Goal: Transaction & Acquisition: Purchase product/service

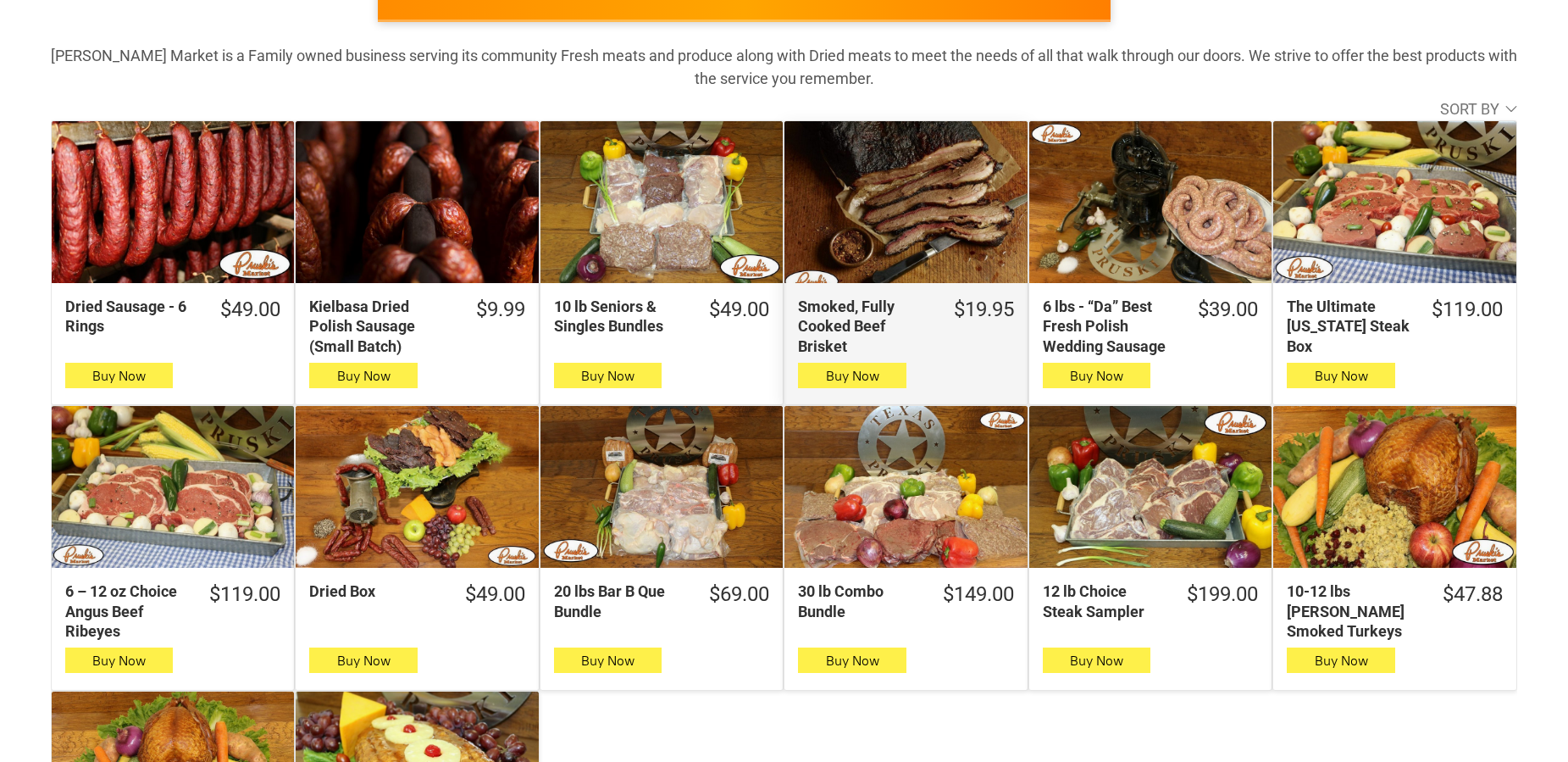
scroll to position [259, 0]
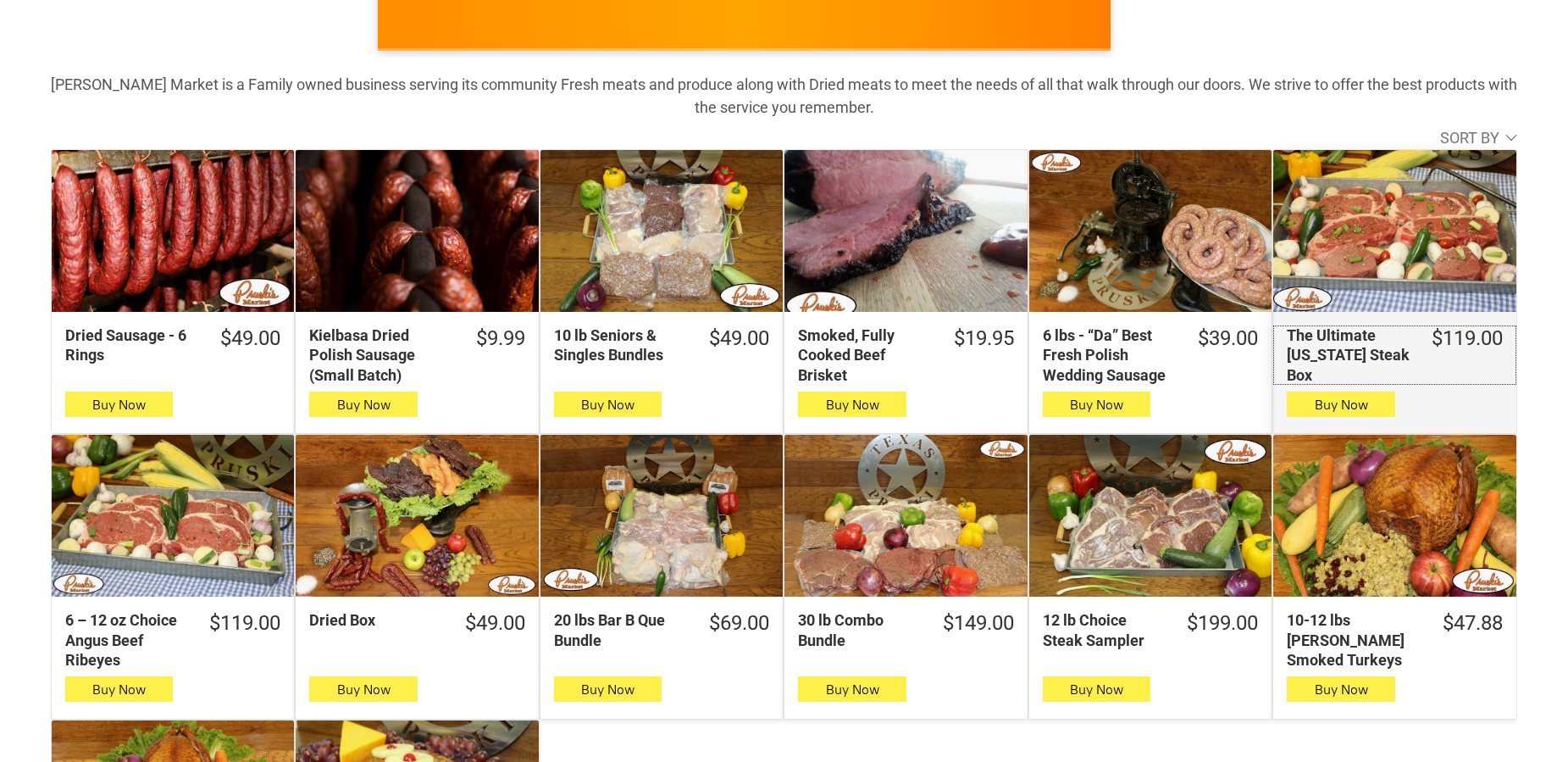
click at [1334, 346] on div "The Ultimate Texas Steak Box" at bounding box center [1348, 354] width 123 height 59
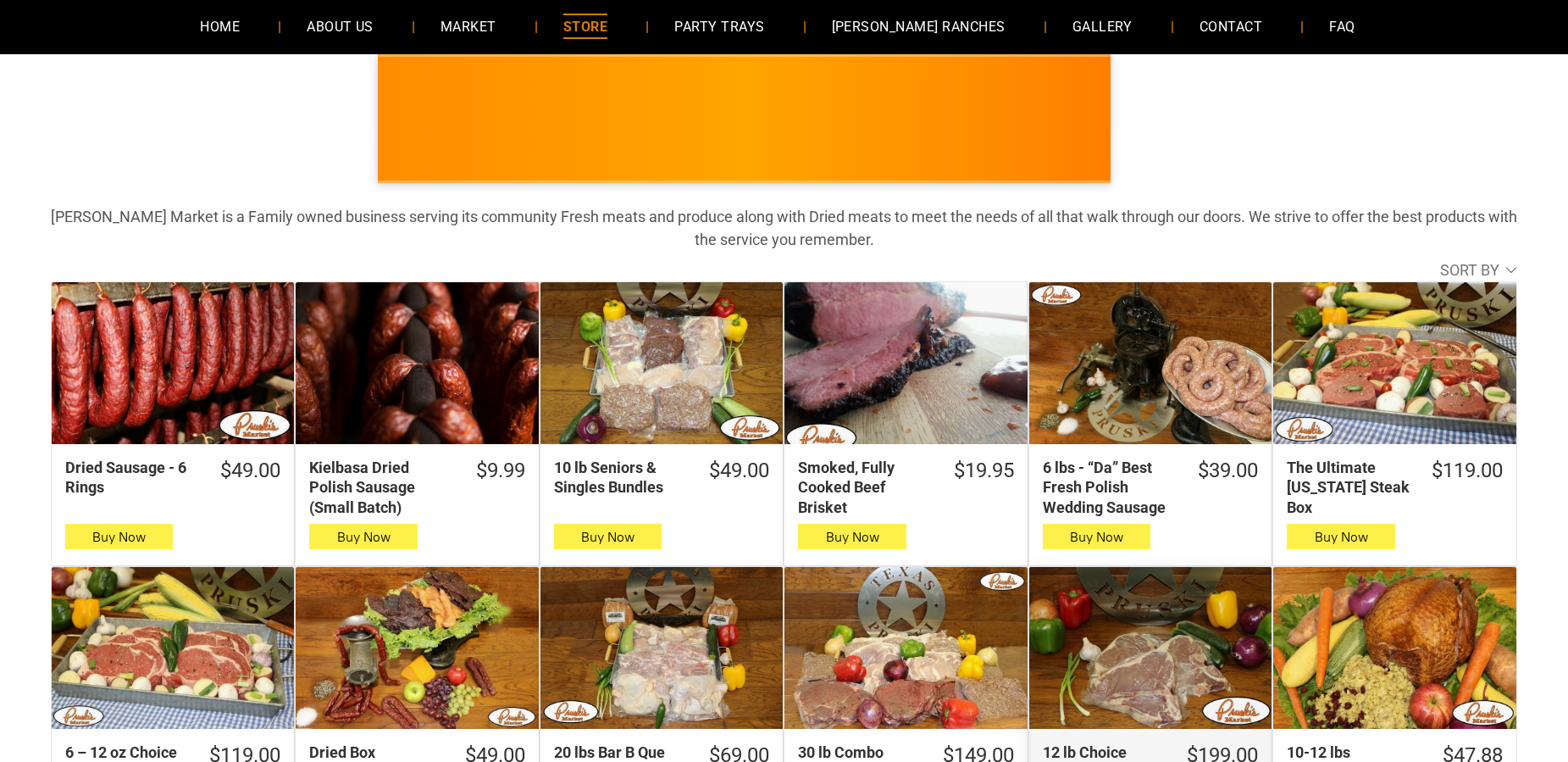
scroll to position [86, 0]
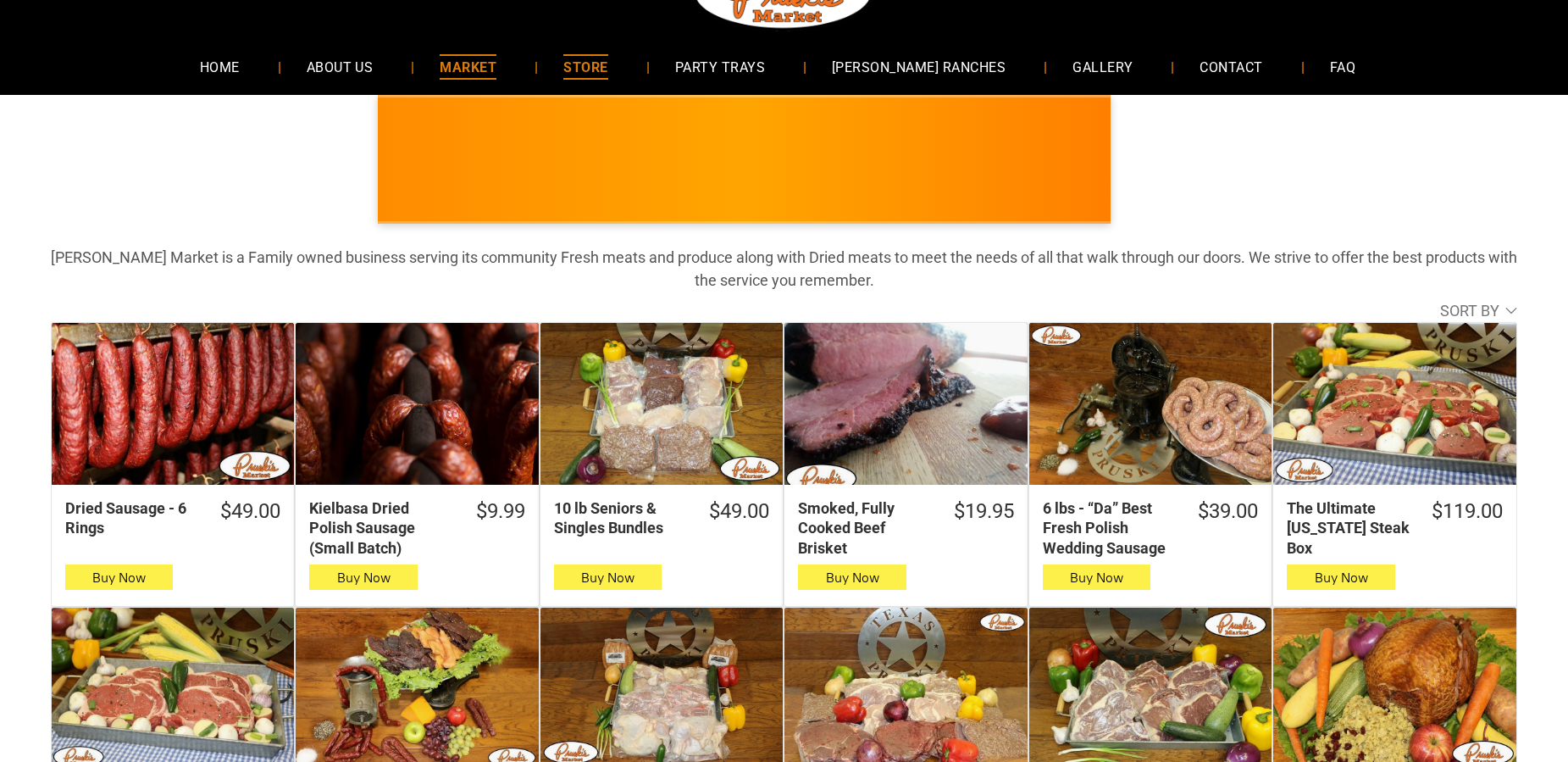
click at [496, 66] on span "MARKET" at bounding box center [468, 66] width 56 height 25
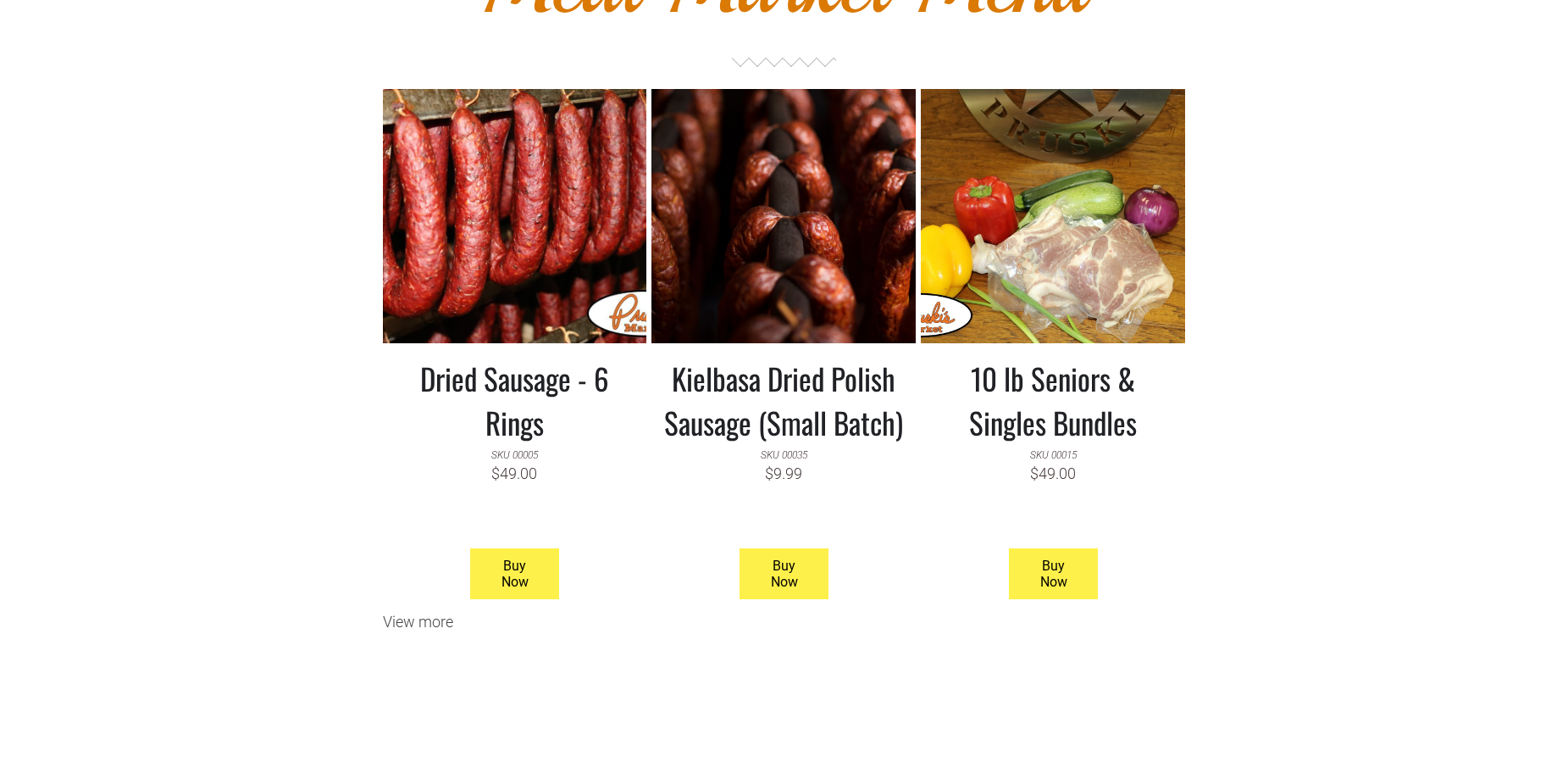
scroll to position [1469, 0]
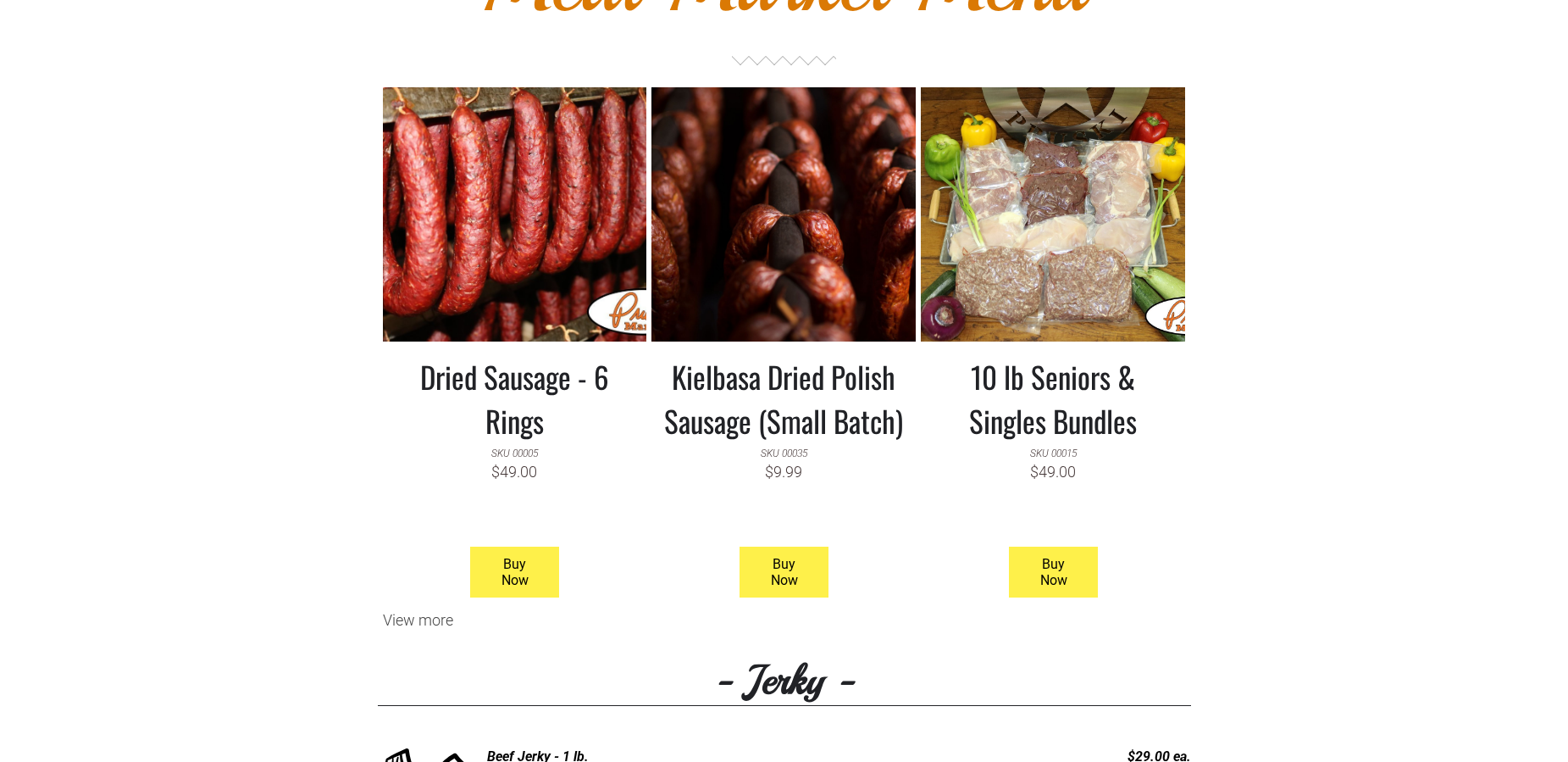
click at [1037, 378] on h3 "10 lb Seniors & Singles Bundles" at bounding box center [1053, 398] width 238 height 88
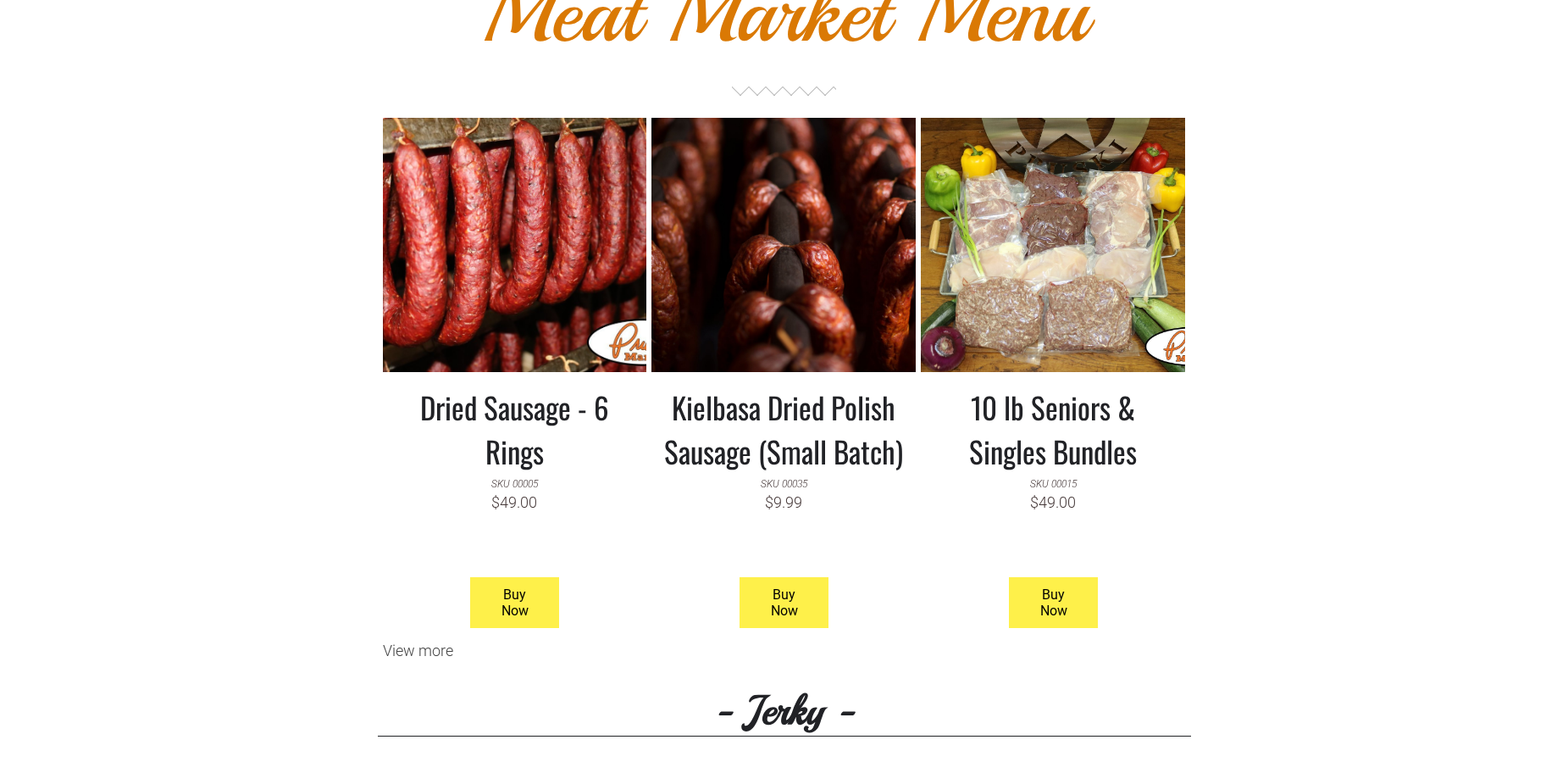
scroll to position [1469, 0]
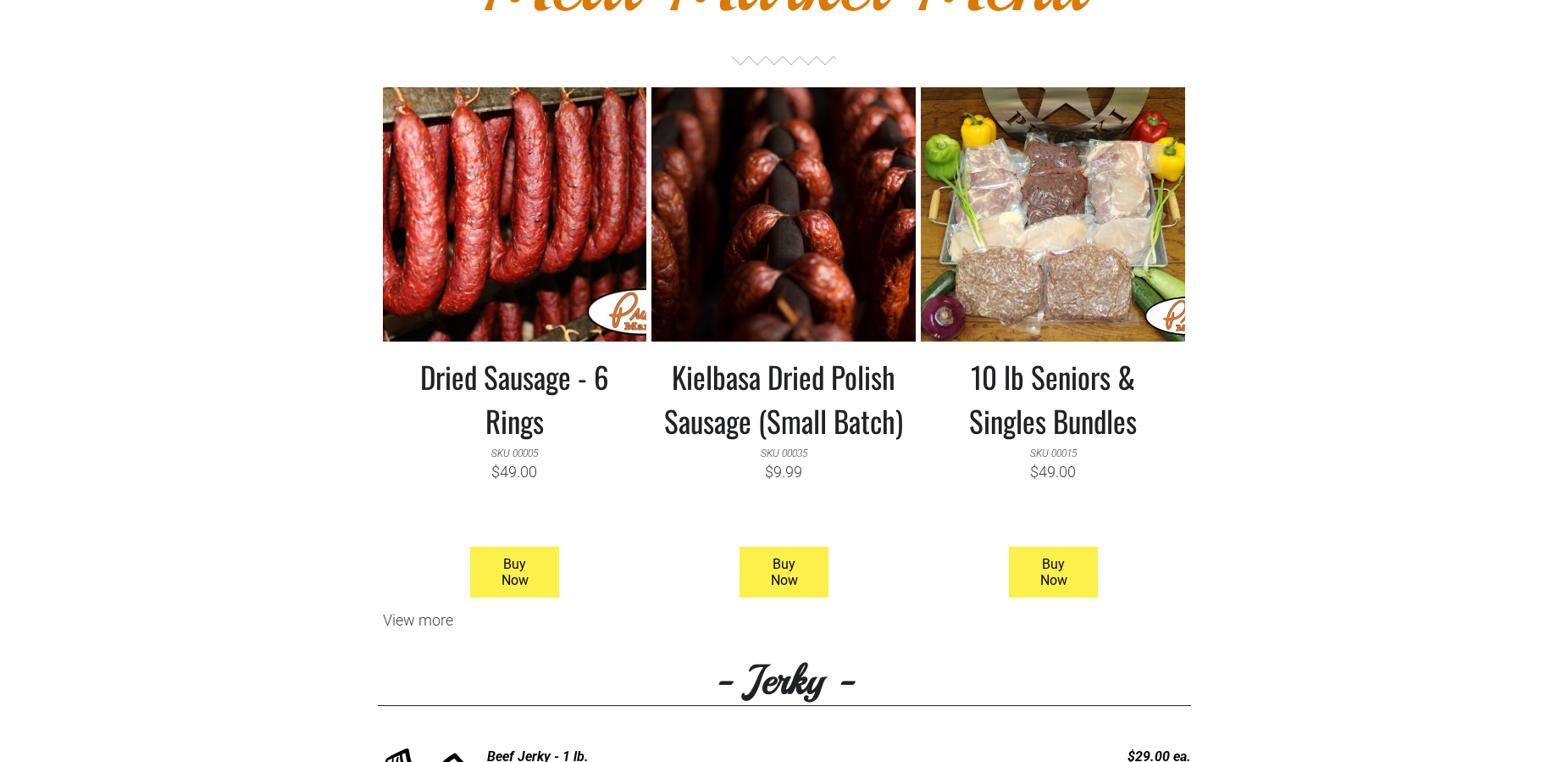
click at [428, 625] on div "View more" at bounding box center [784, 620] width 814 height 18
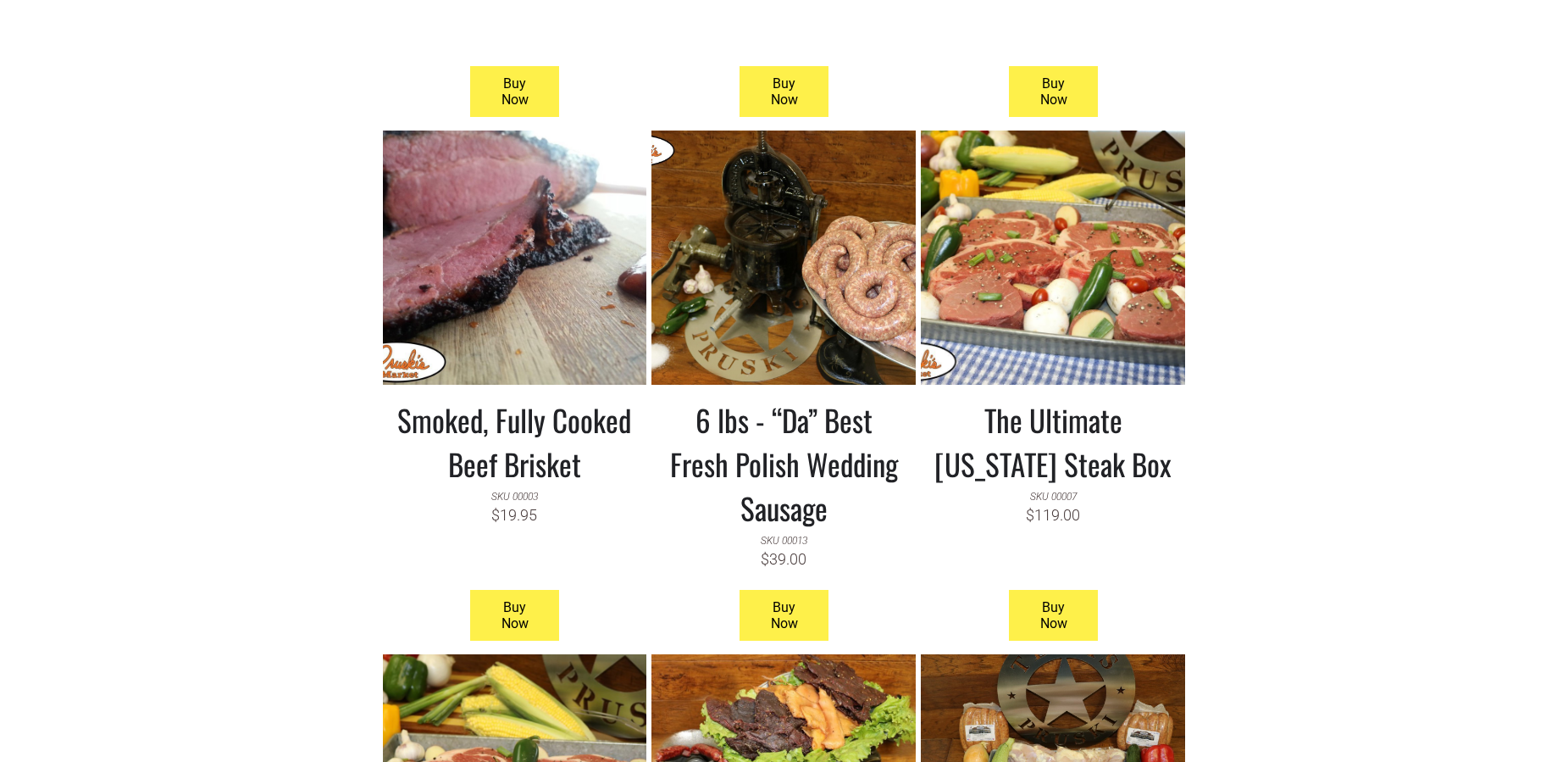
scroll to position [1988, 0]
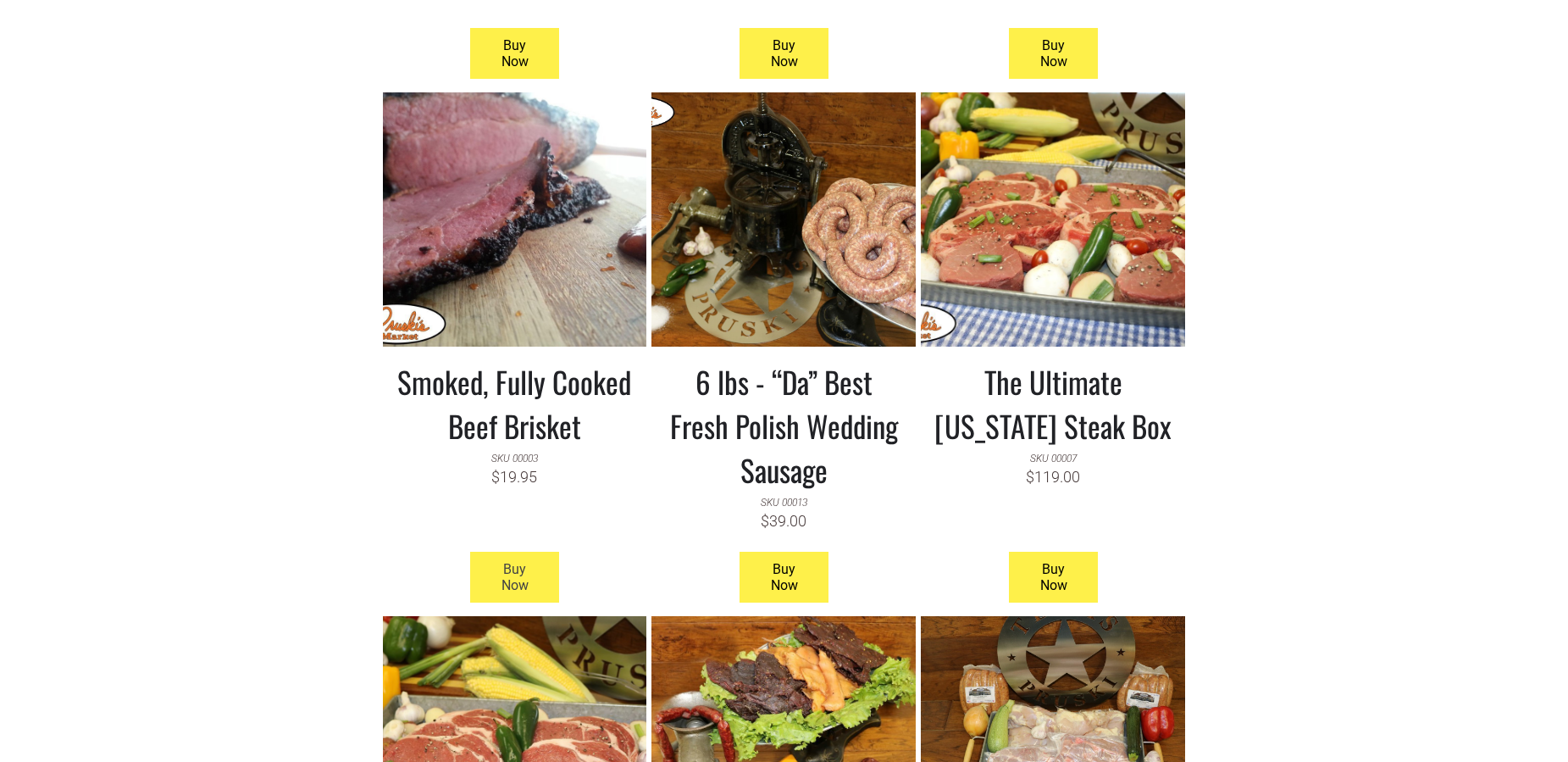
click at [505, 584] on span "Buy Now" at bounding box center [514, 577] width 85 height 49
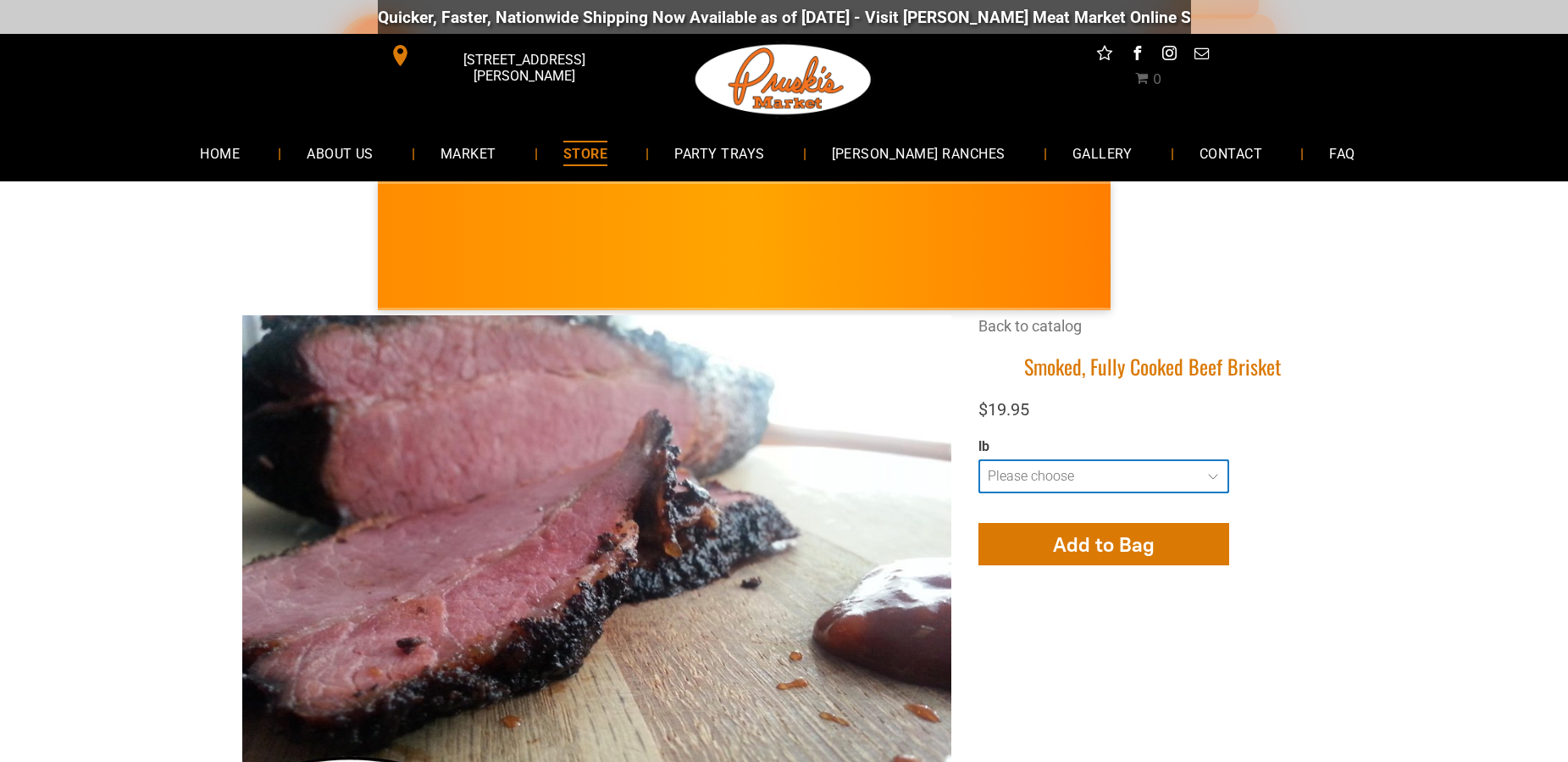
click at [978, 459] on select "**********" at bounding box center [1104, 475] width 251 height 34
click at [496, 141] on span "MARKET" at bounding box center [468, 153] width 56 height 25
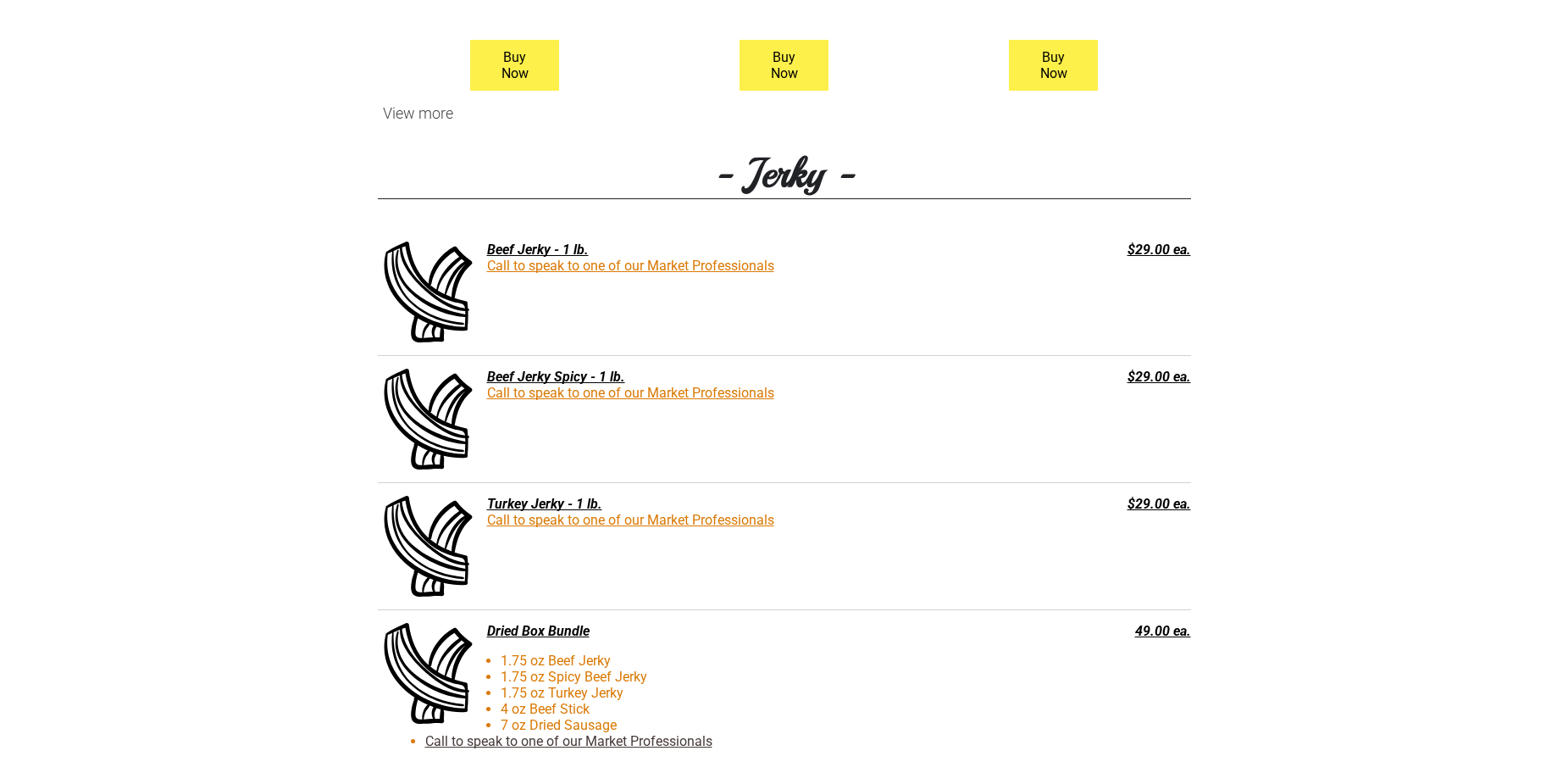
scroll to position [1988, 0]
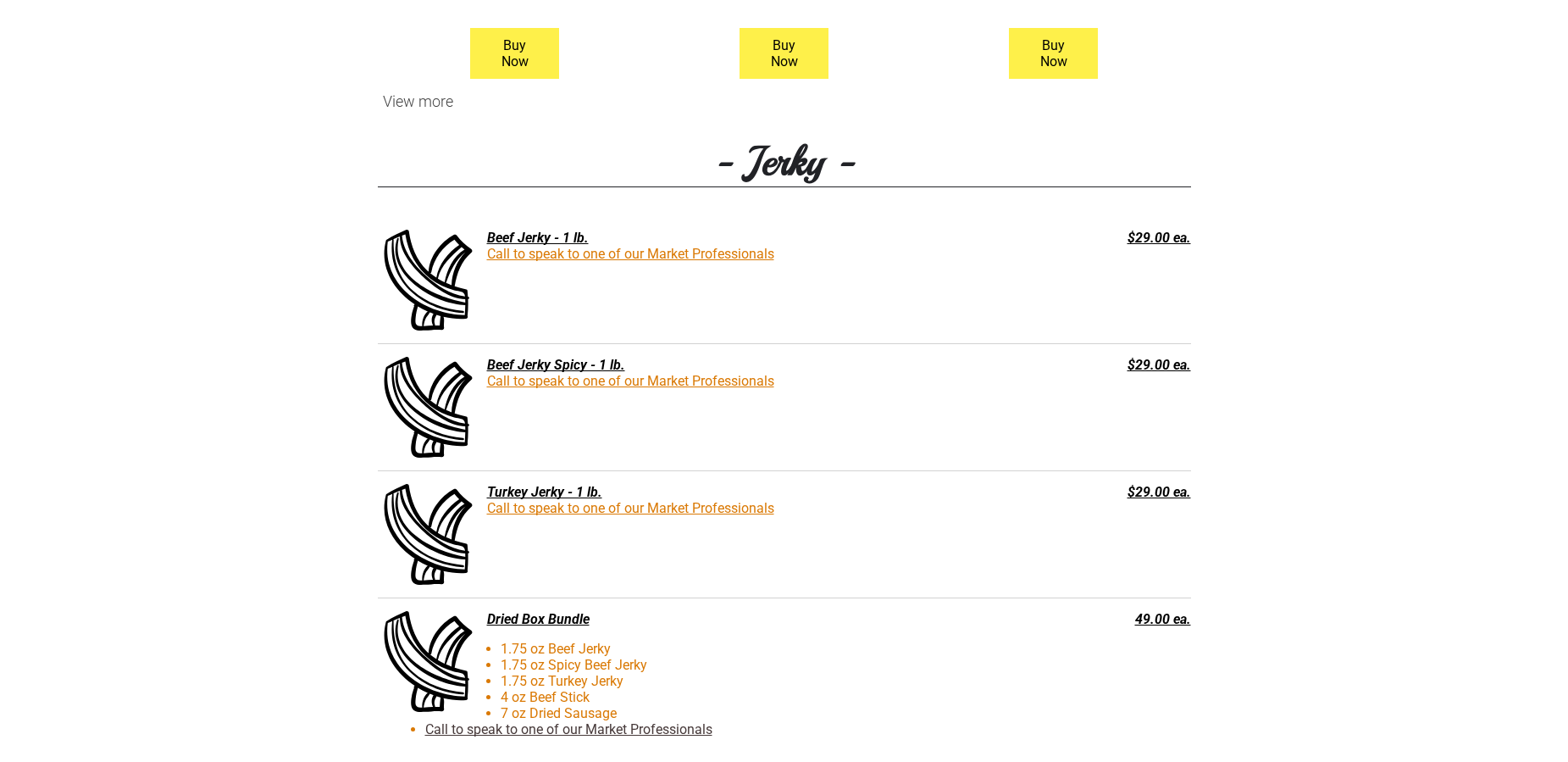
click at [422, 103] on div "View more" at bounding box center [784, 101] width 814 height 18
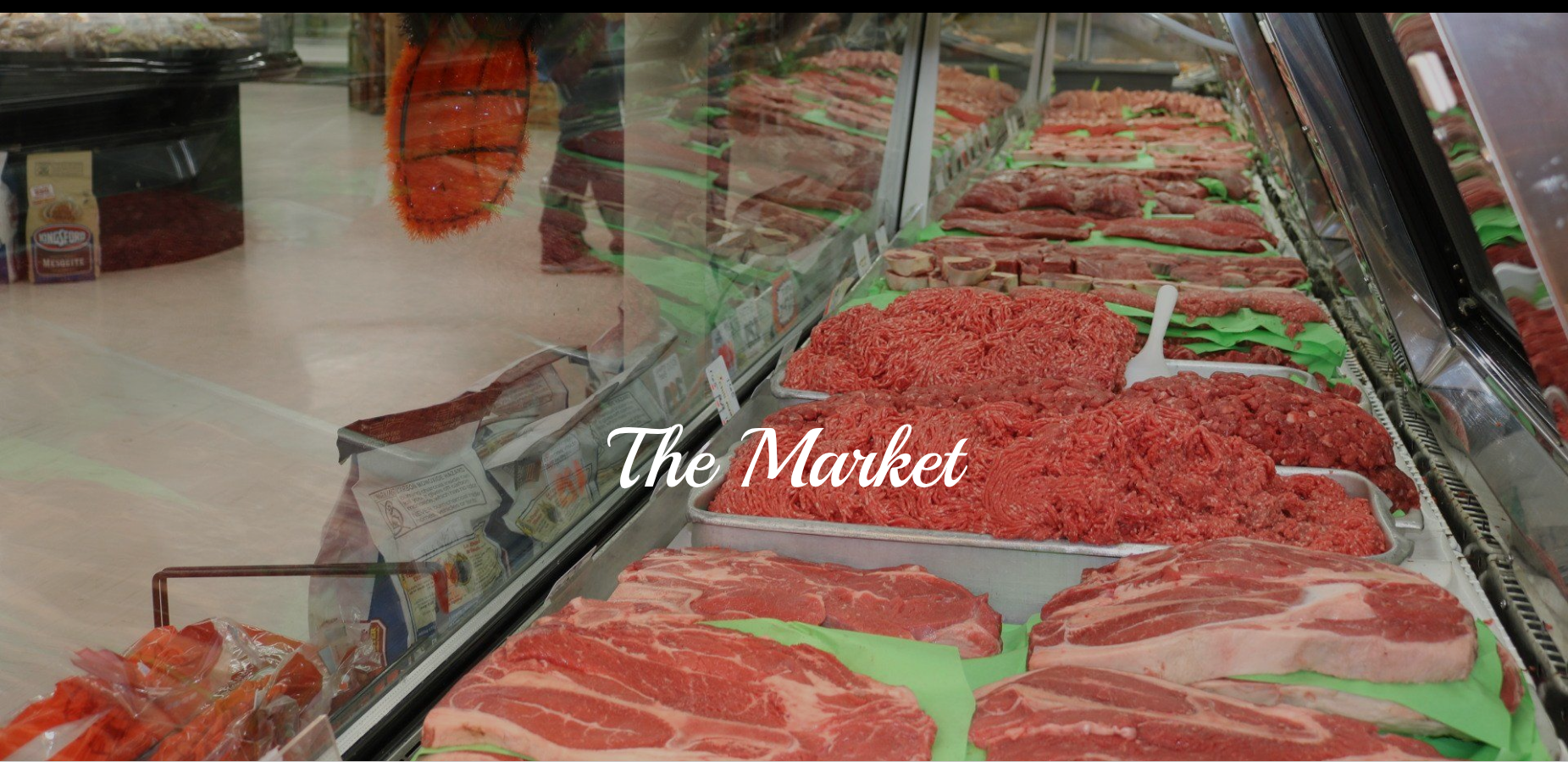
scroll to position [0, 0]
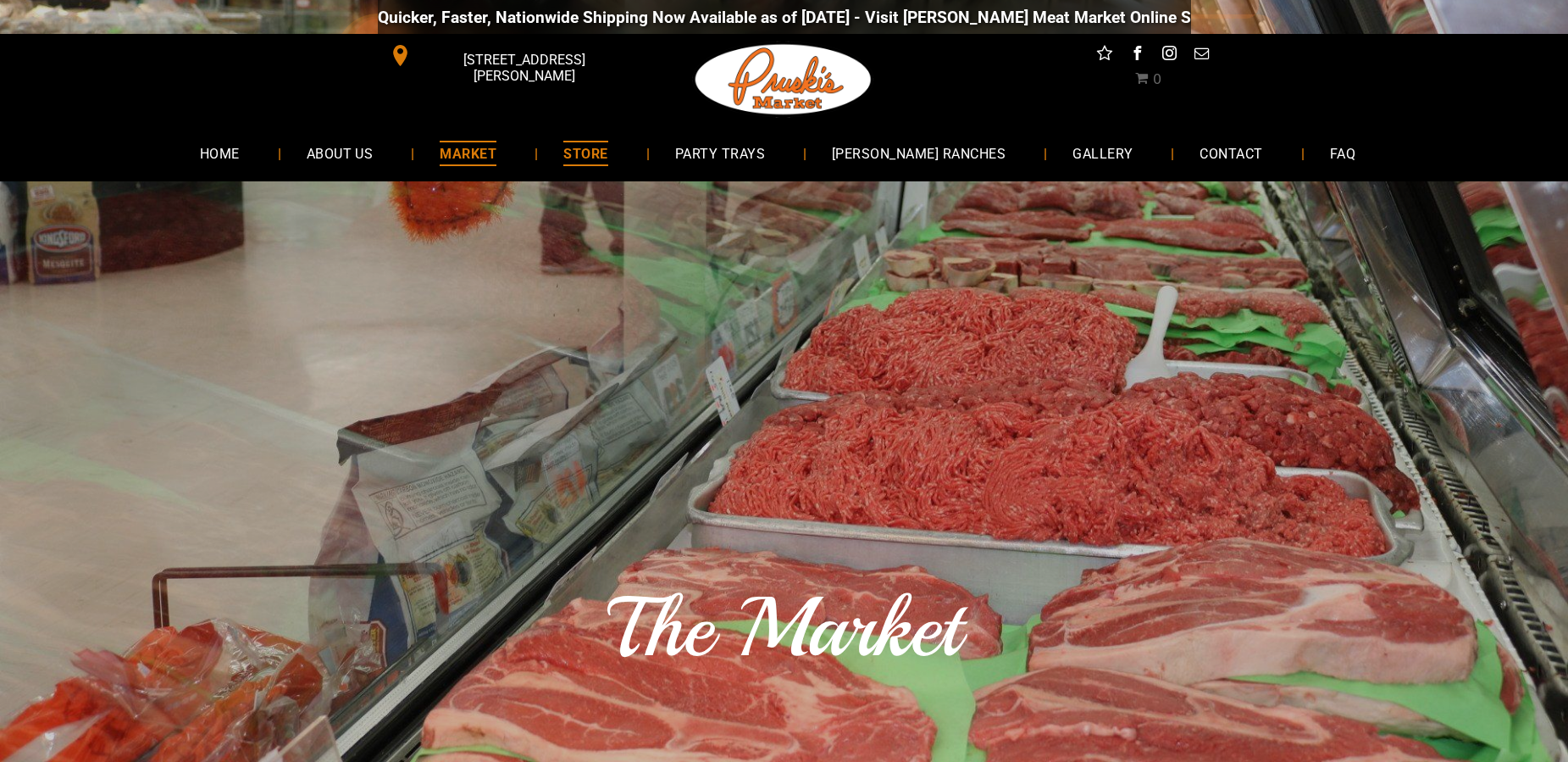
click at [607, 153] on span "STORE" at bounding box center [585, 153] width 44 height 25
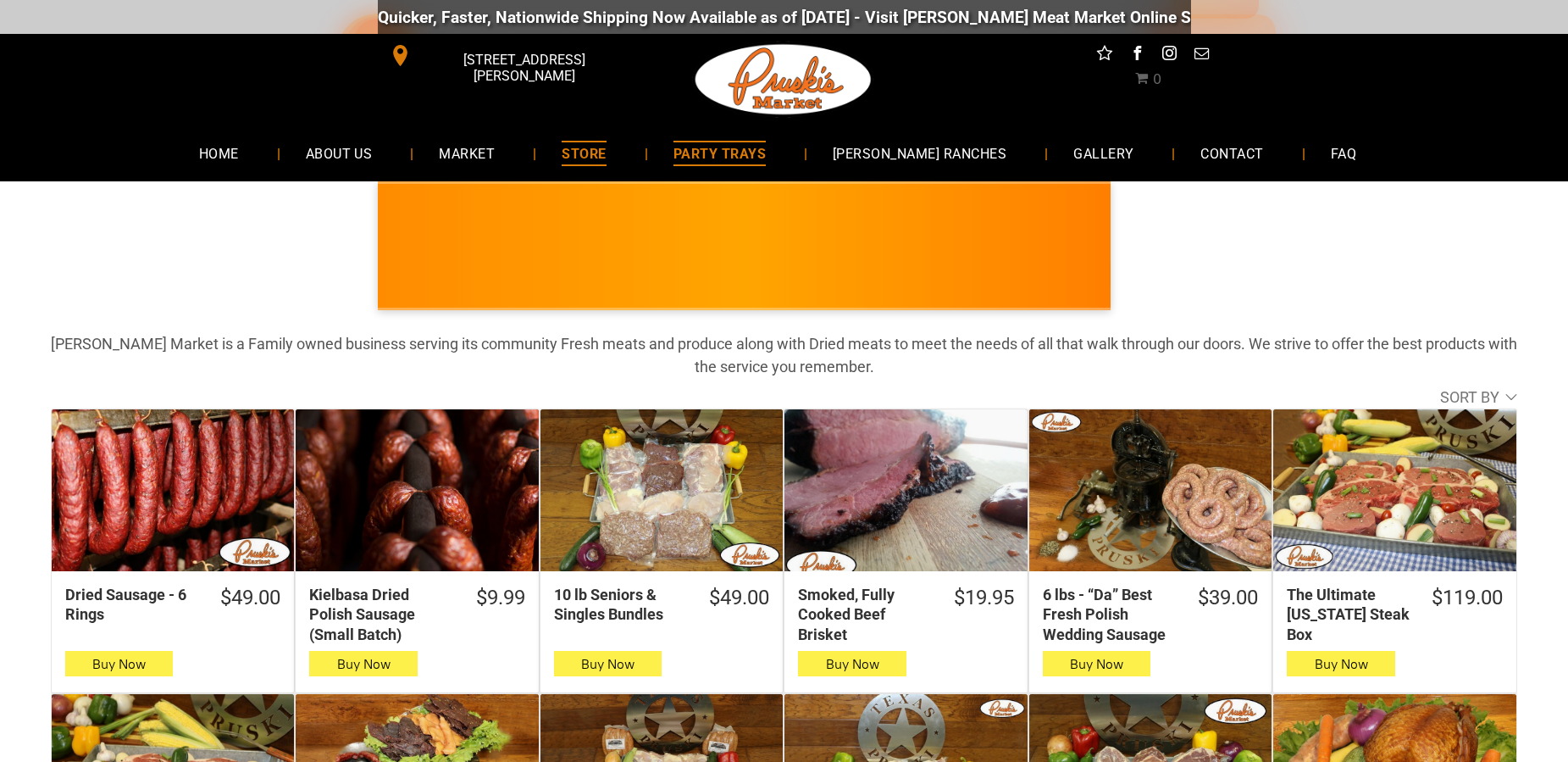
click at [765, 146] on span "PARTY TRAYS" at bounding box center [719, 153] width 92 height 25
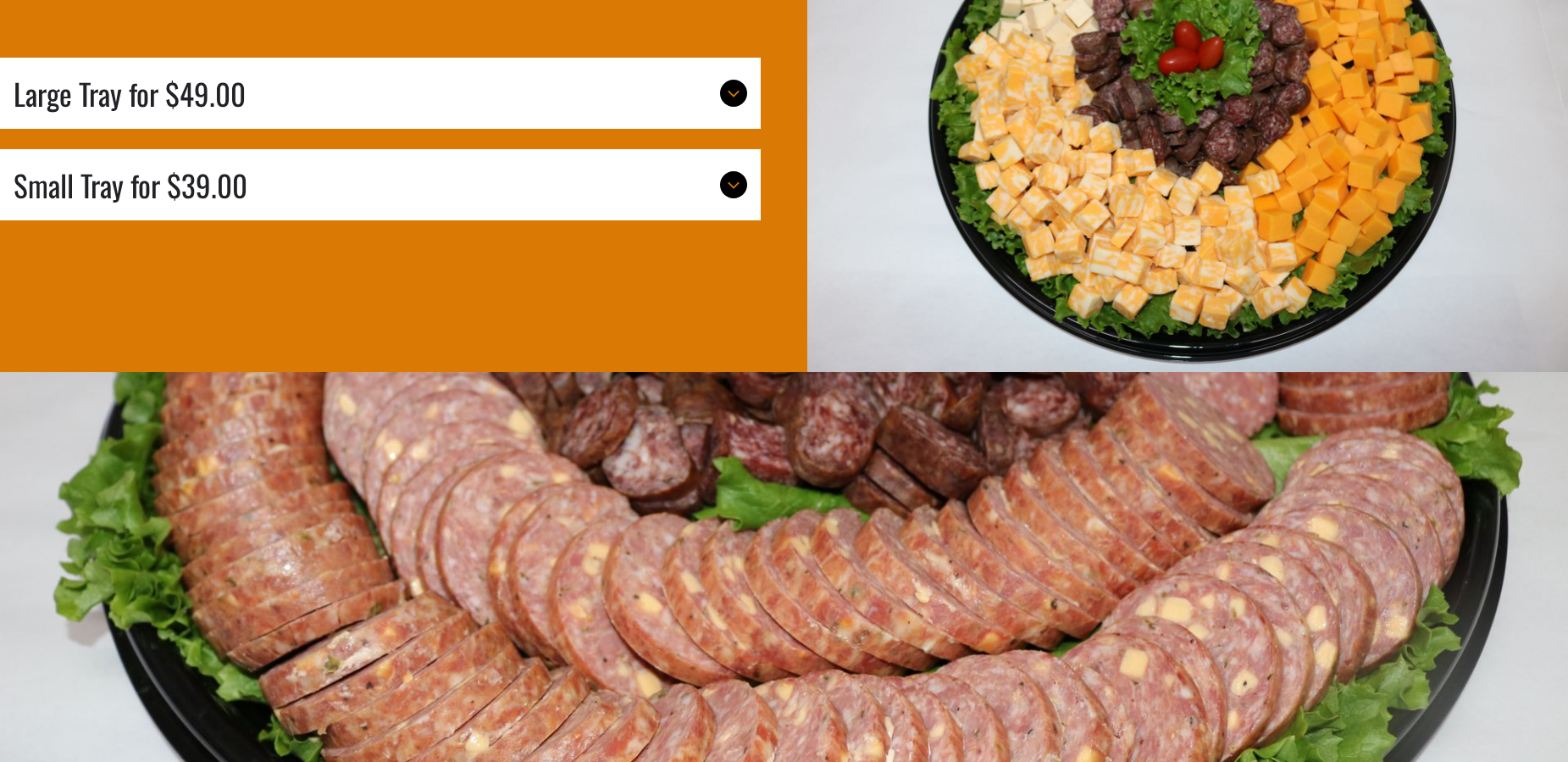
scroll to position [5272, 0]
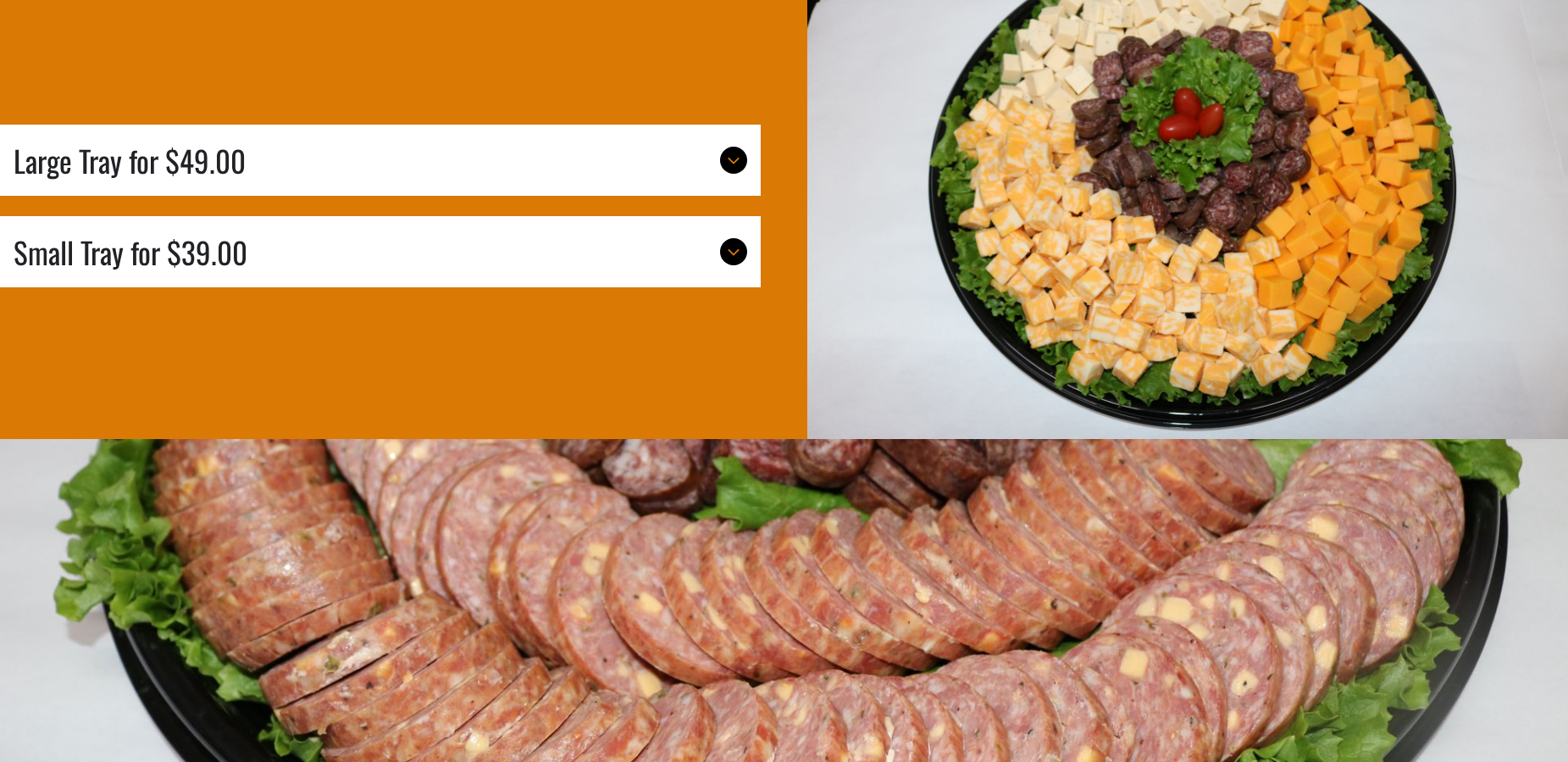
click at [744, 174] on div at bounding box center [733, 160] width 27 height 27
click at [731, 170] on icon at bounding box center [733, 160] width 20 height 20
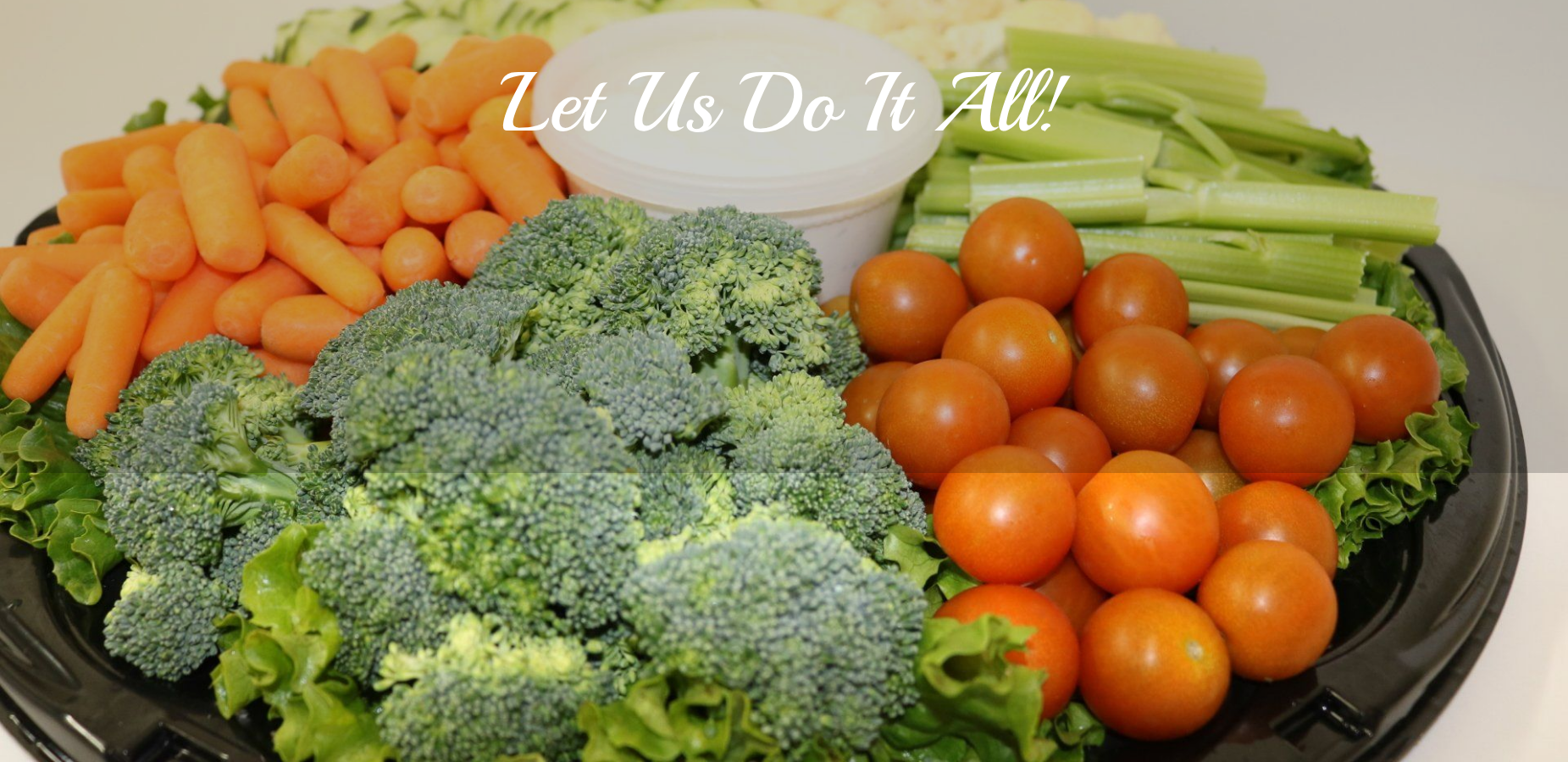
scroll to position [0, 0]
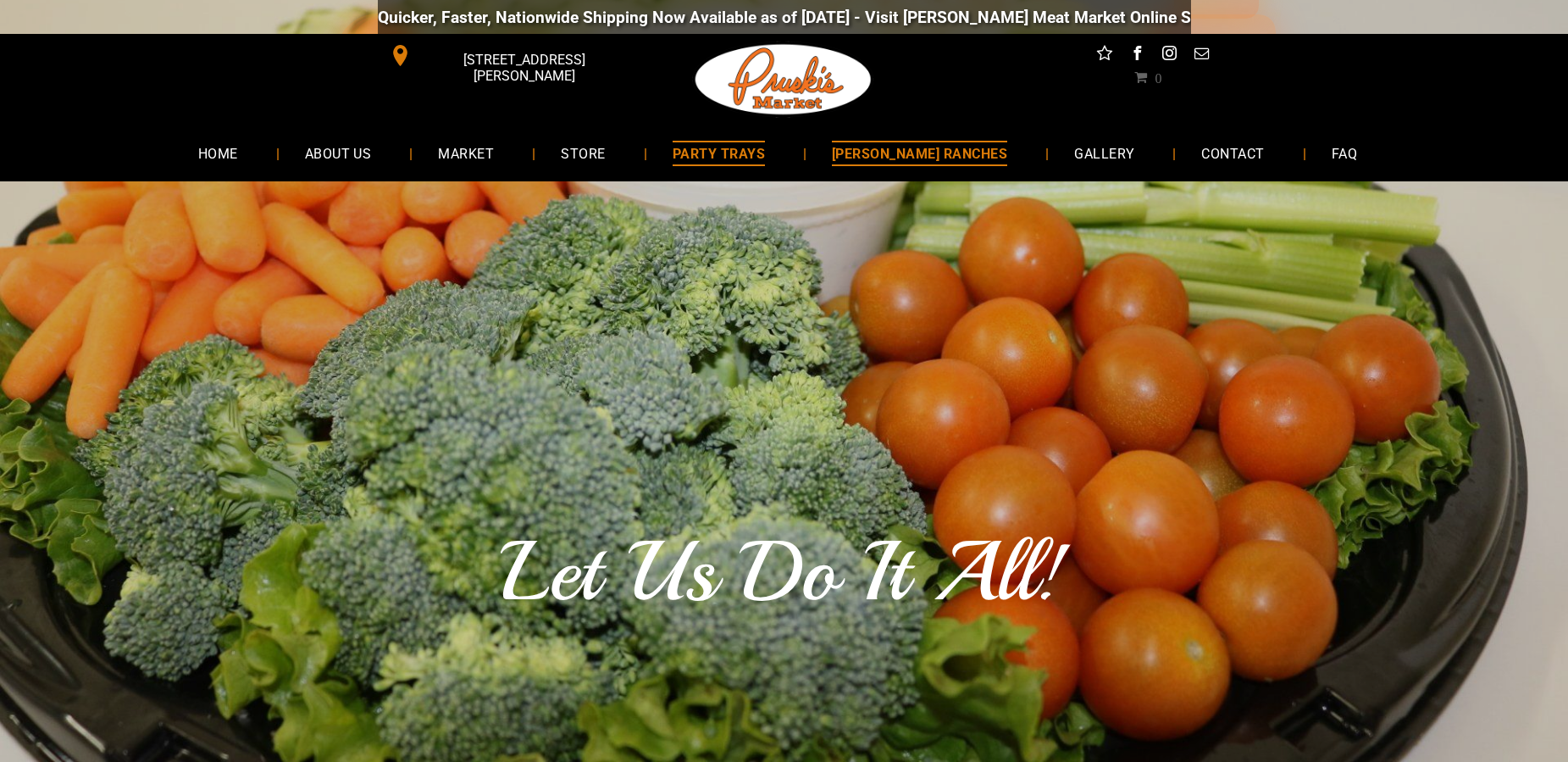
click at [911, 152] on span "[PERSON_NAME] RANCHES" at bounding box center [919, 153] width 176 height 25
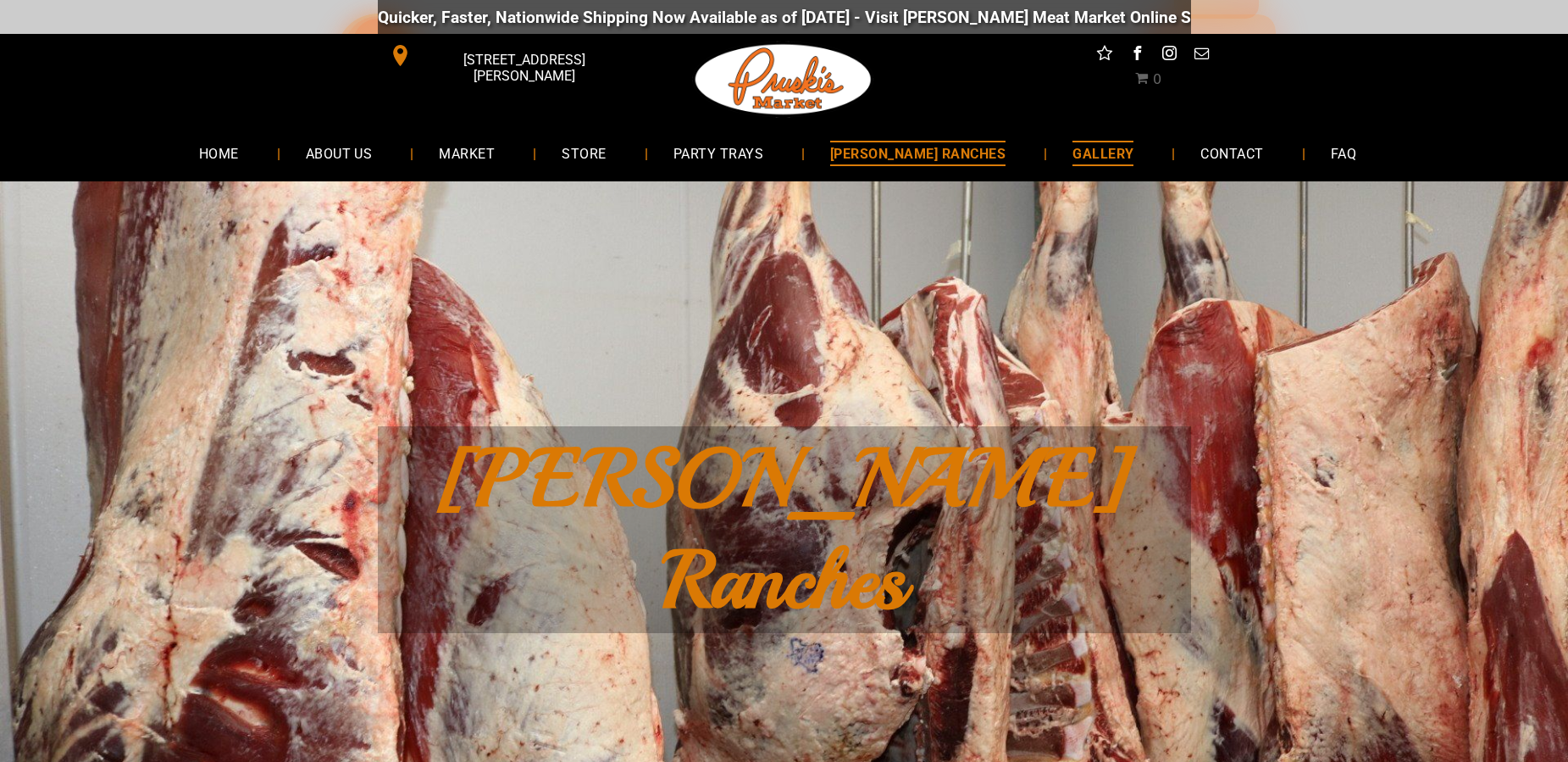
click at [1099, 156] on span "GALLERY" at bounding box center [1102, 153] width 61 height 25
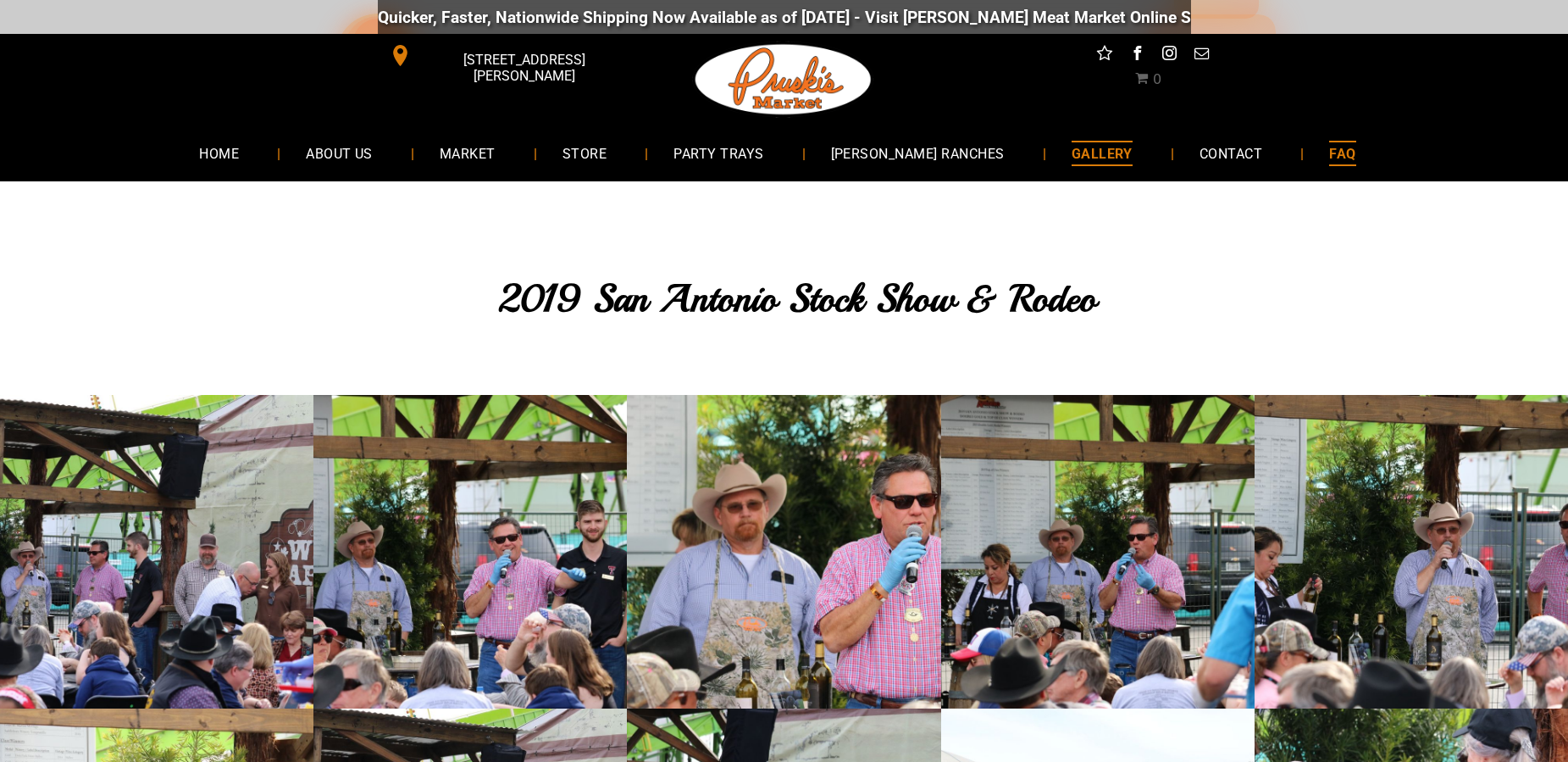
click at [1329, 158] on span "FAQ" at bounding box center [1341, 153] width 26 height 25
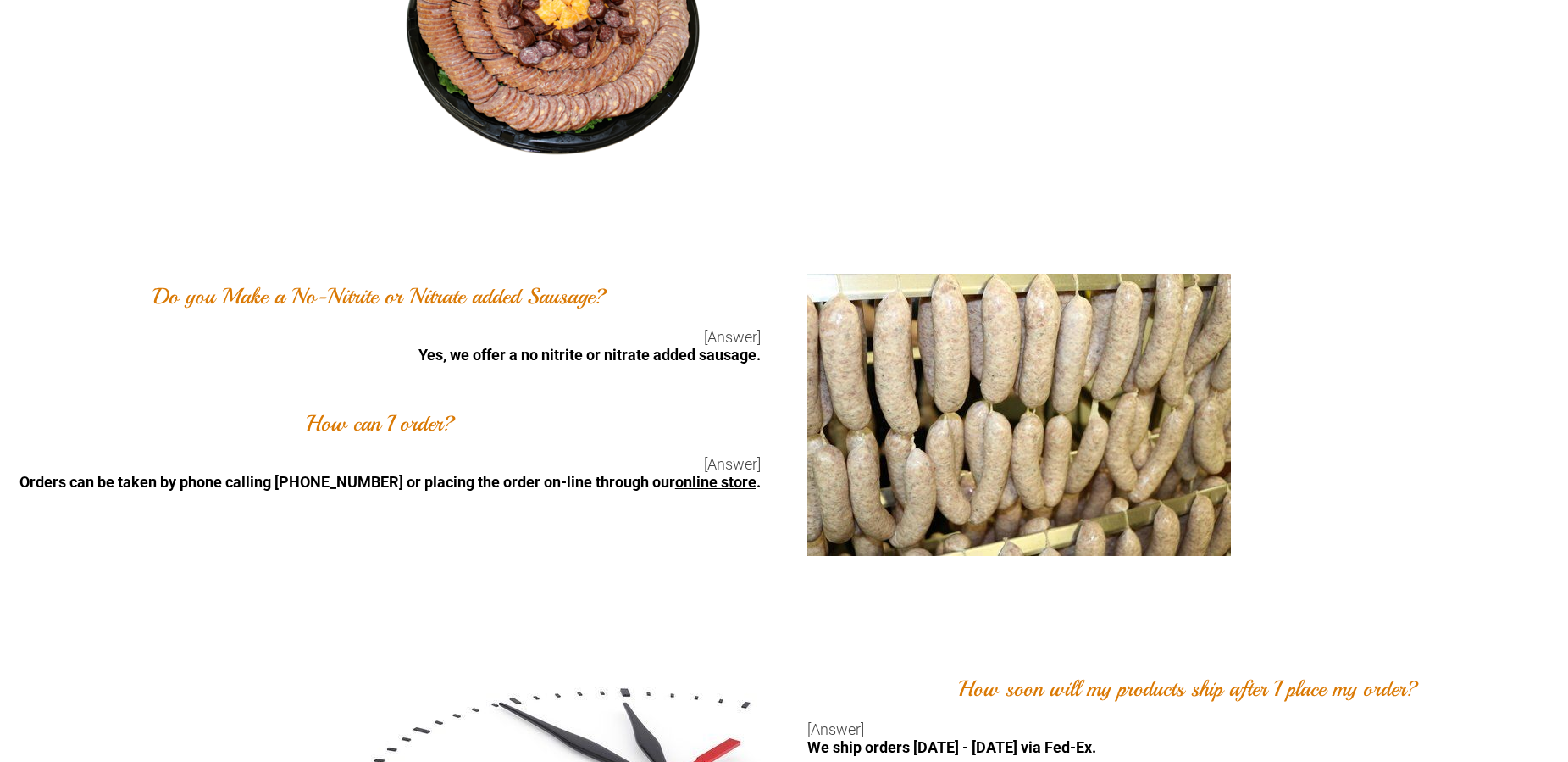
scroll to position [1815, 0]
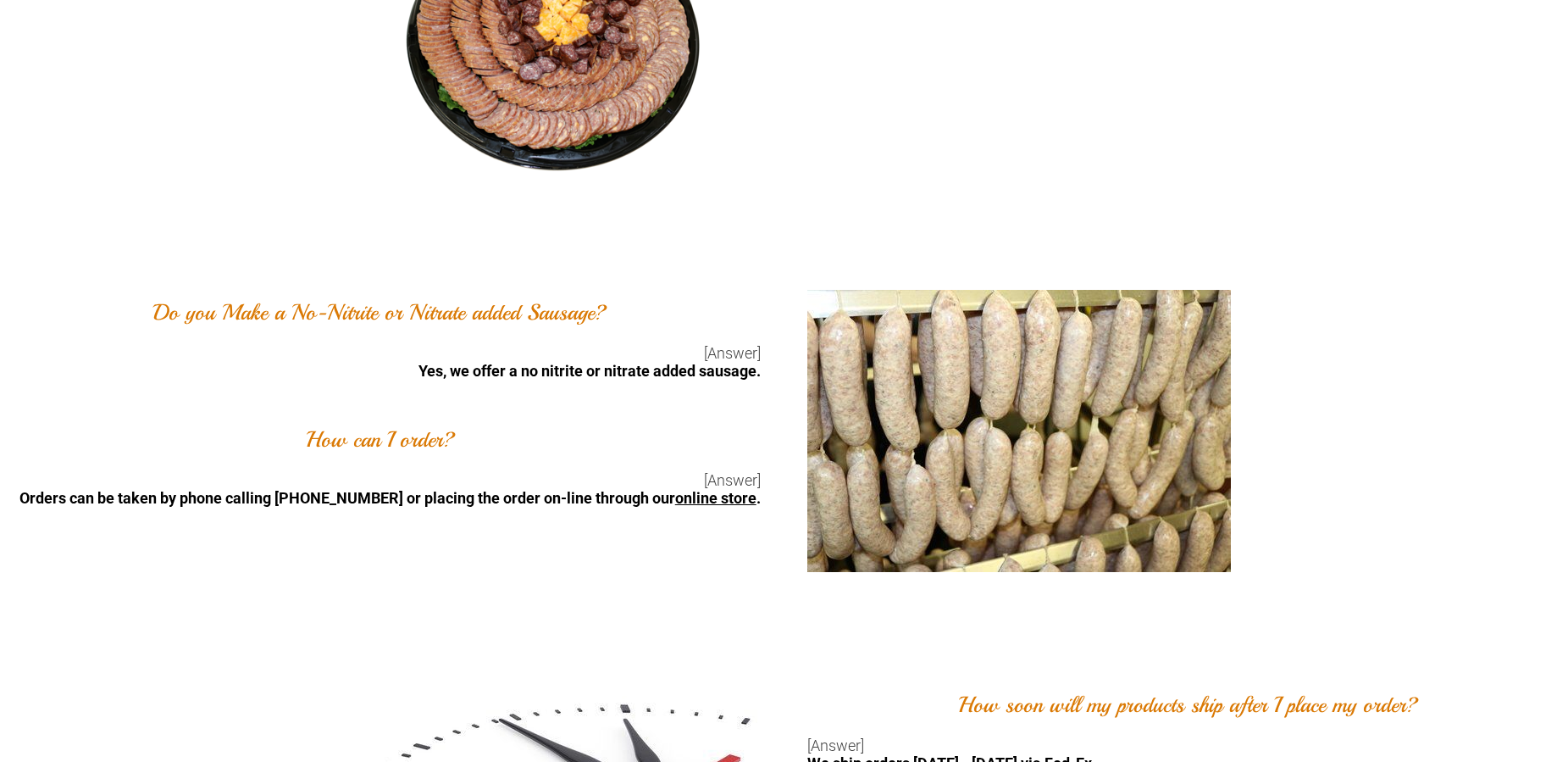
click at [713, 507] on link "online store" at bounding box center [715, 498] width 81 height 18
